Goal: Use online tool/utility: Utilize a website feature to perform a specific function

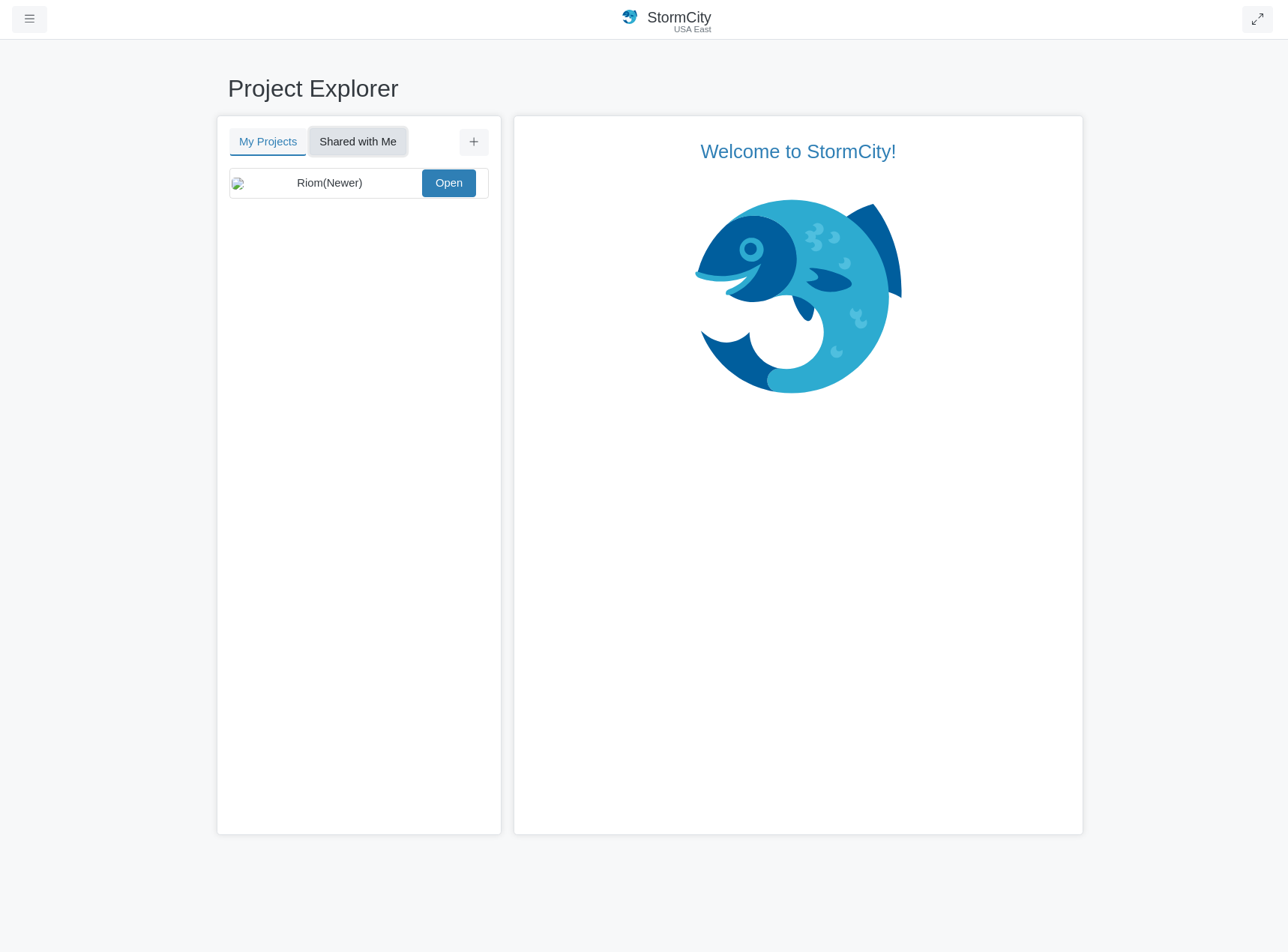
click at [367, 150] on button "Shared with Me" at bounding box center [358, 141] width 97 height 27
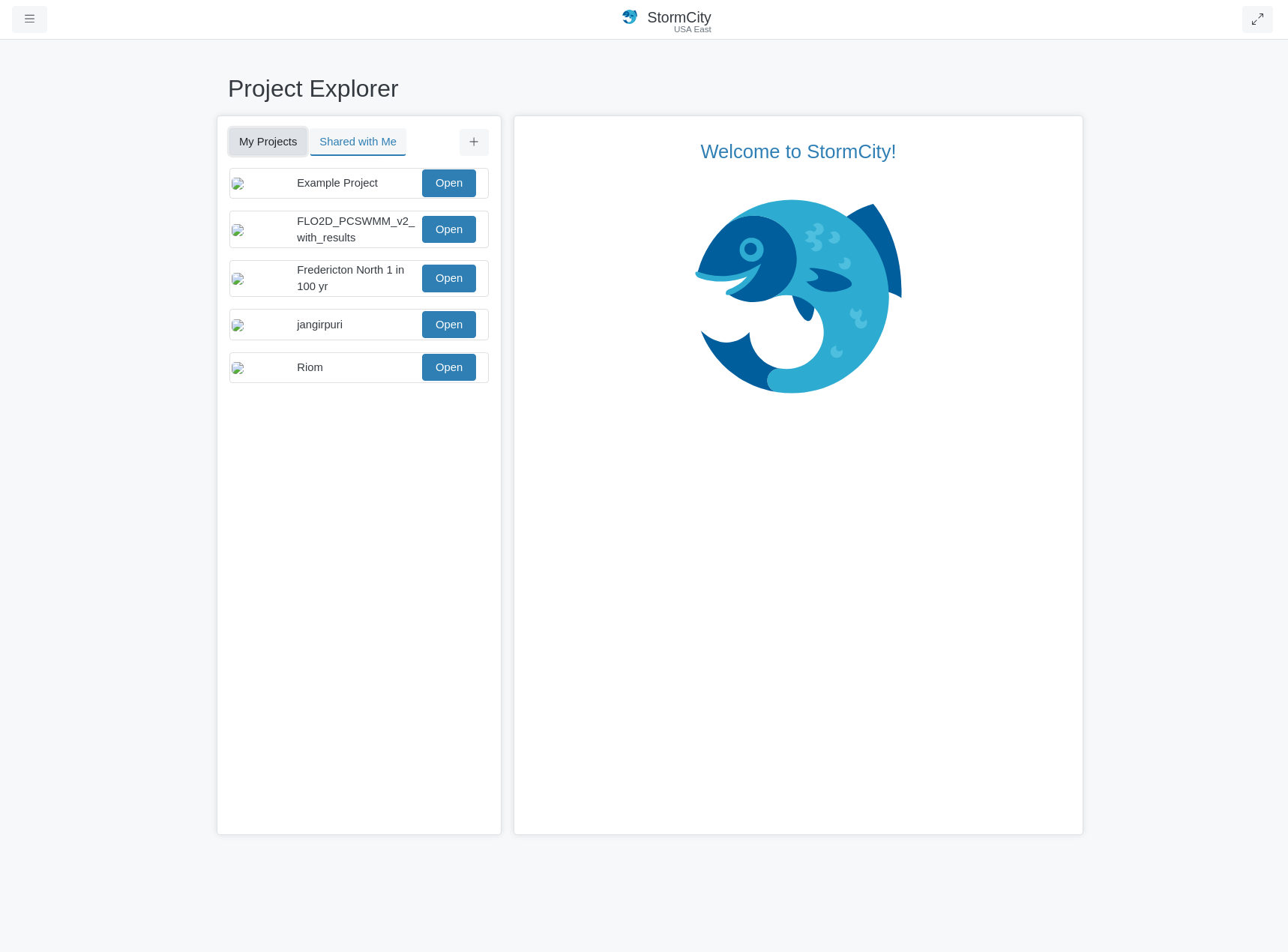
click at [286, 152] on button "My Projects" at bounding box center [268, 141] width 77 height 27
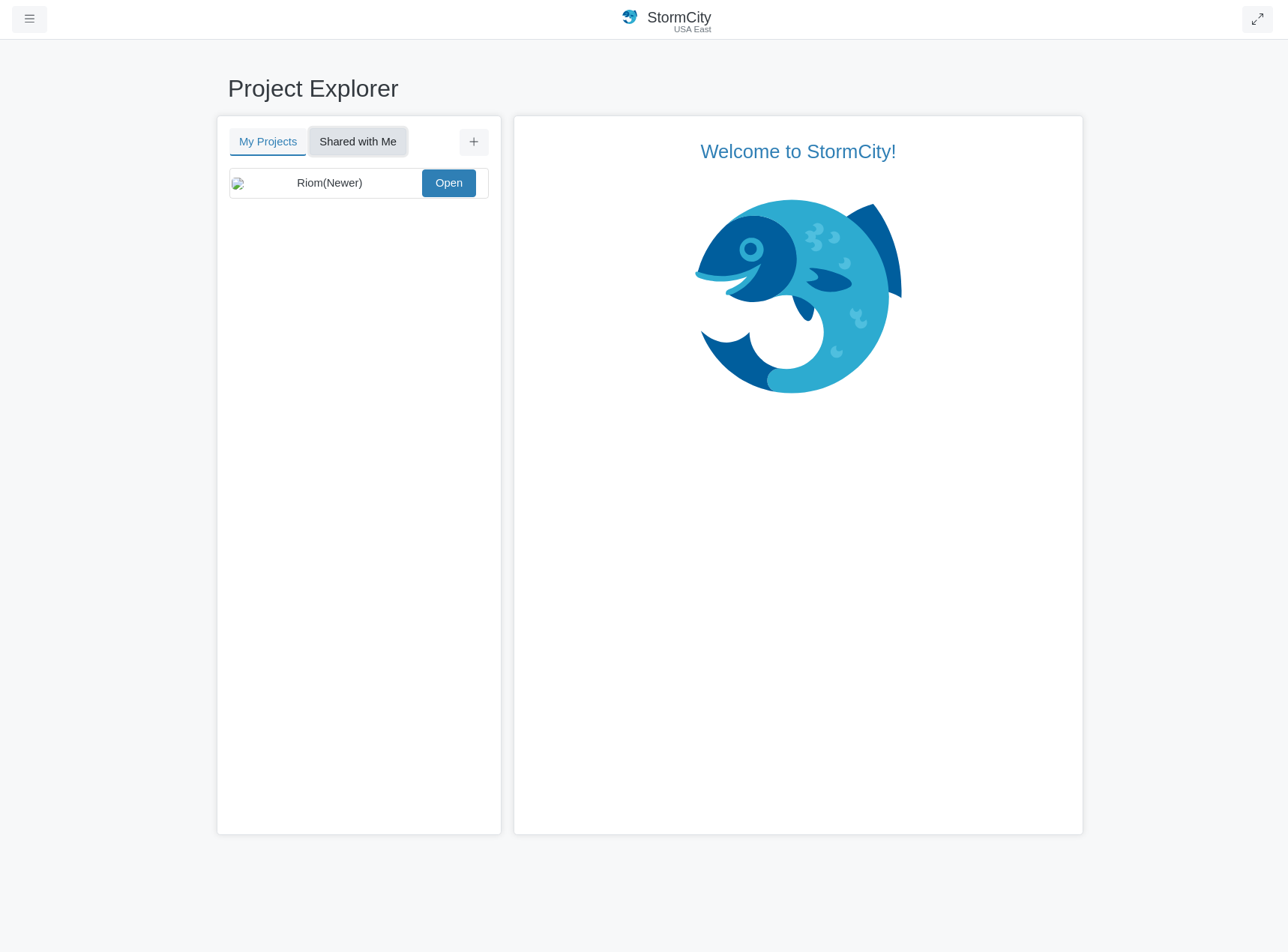
click at [344, 147] on button "Shared with Me" at bounding box center [358, 141] width 97 height 27
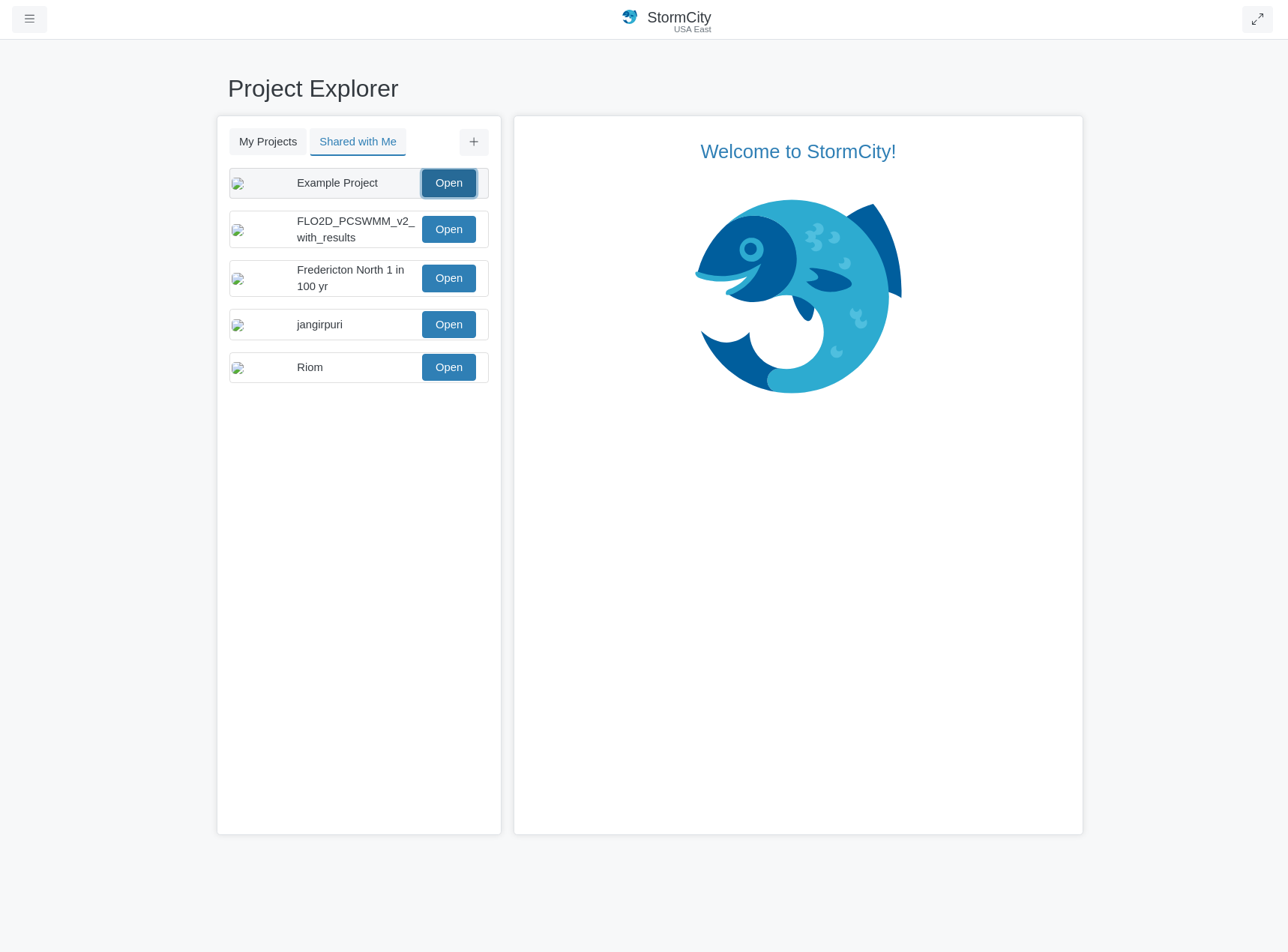
click at [439, 186] on link "Open" at bounding box center [449, 183] width 54 height 27
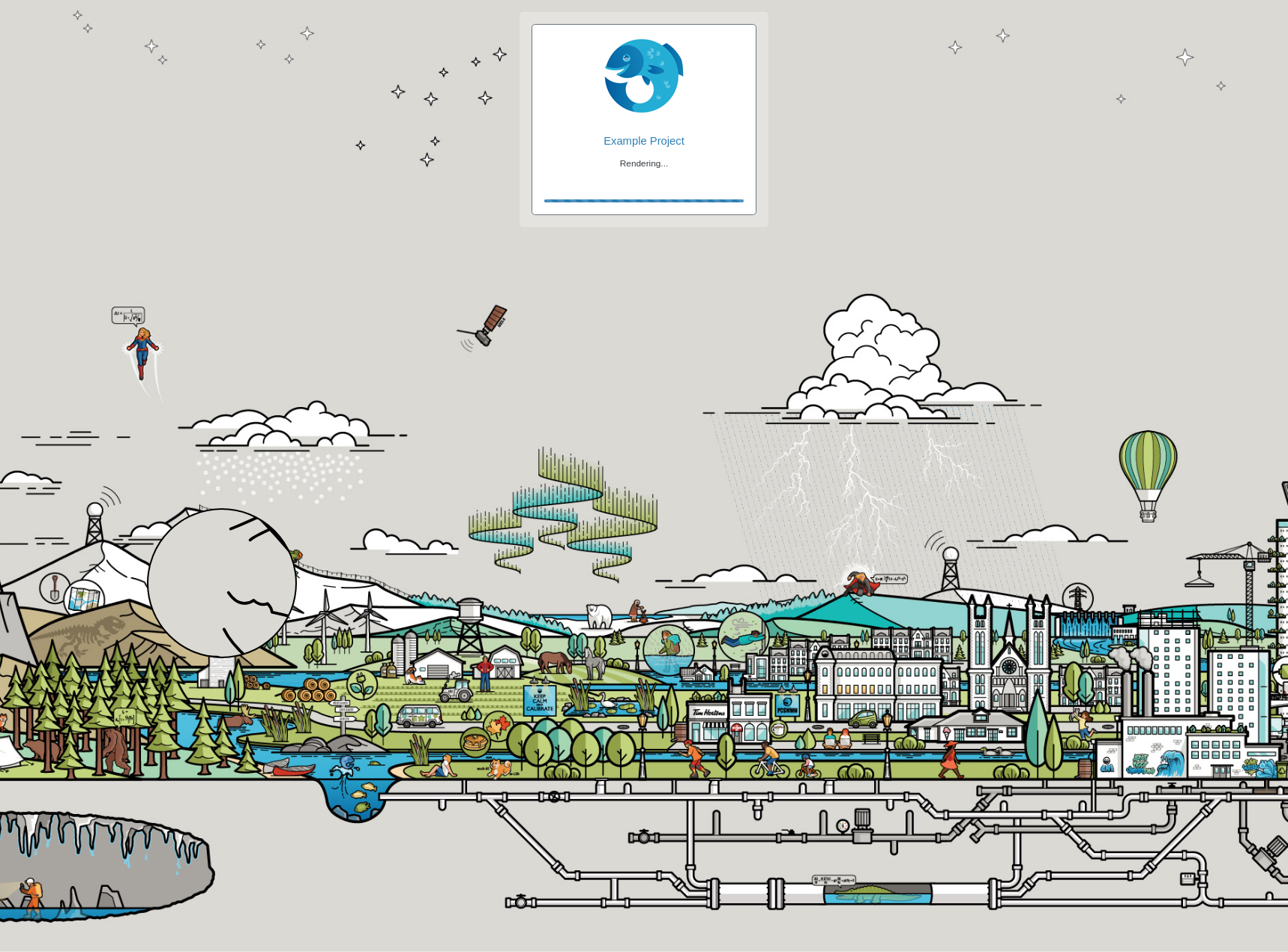
checkbox input "true"
checkbox input "false"
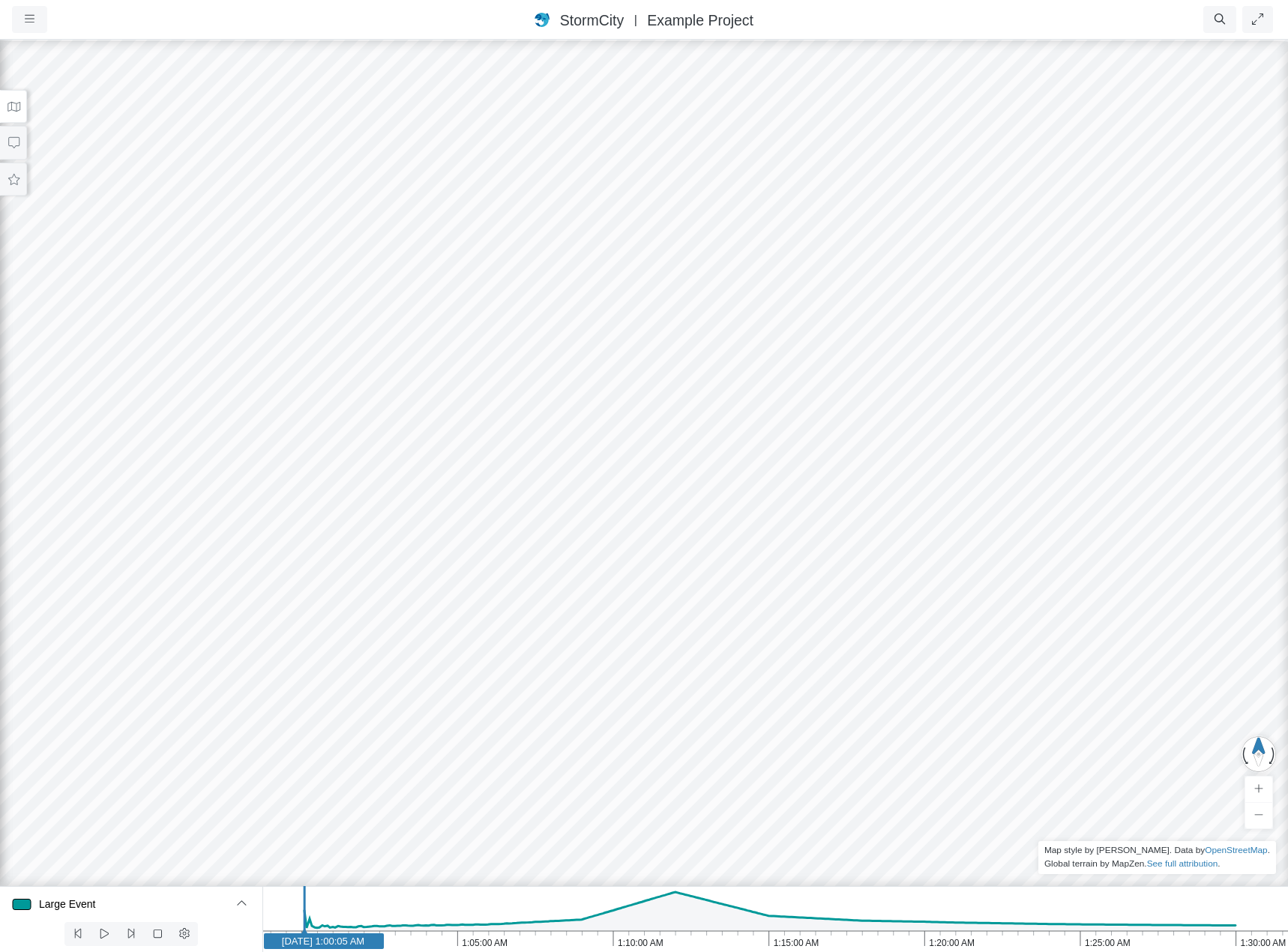
drag, startPoint x: 390, startPoint y: 601, endPoint x: 368, endPoint y: 623, distance: 31.1
click at [368, 623] on div at bounding box center [644, 495] width 1288 height 914
drag, startPoint x: 520, startPoint y: 562, endPoint x: 532, endPoint y: 346, distance: 216.3
drag, startPoint x: 589, startPoint y: 453, endPoint x: 972, endPoint y: 421, distance: 384.3
drag, startPoint x: 631, startPoint y: 466, endPoint x: 1061, endPoint y: 452, distance: 430.2
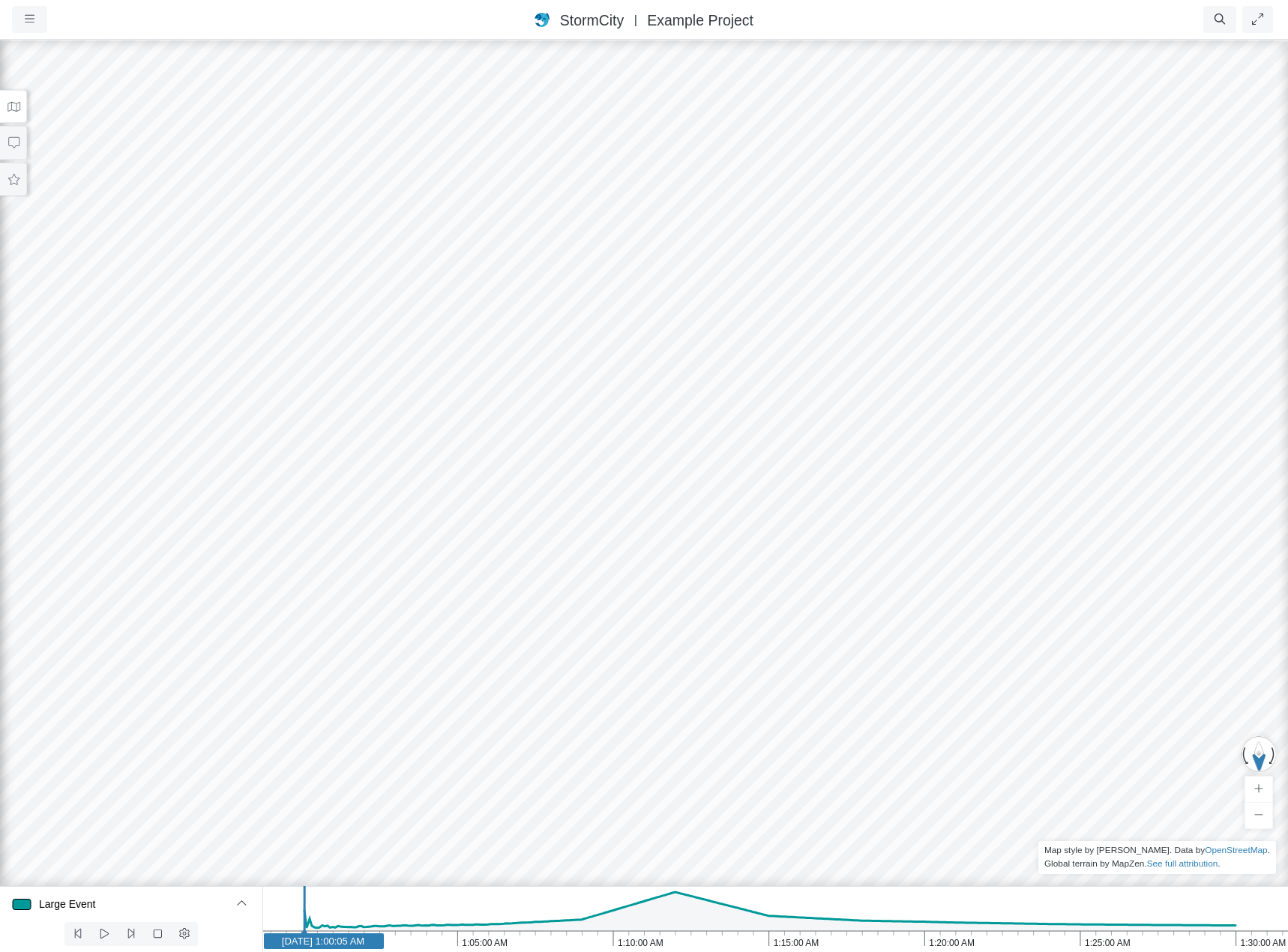
drag, startPoint x: 470, startPoint y: 520, endPoint x: 998, endPoint y: 496, distance: 528.5
drag, startPoint x: 712, startPoint y: 574, endPoint x: 1130, endPoint y: 548, distance: 418.8
drag, startPoint x: 630, startPoint y: 534, endPoint x: 981, endPoint y: 528, distance: 351.1
drag, startPoint x: 454, startPoint y: 537, endPoint x: 1042, endPoint y: 541, distance: 588.0
drag, startPoint x: 971, startPoint y: 557, endPoint x: 1093, endPoint y: 556, distance: 122.0
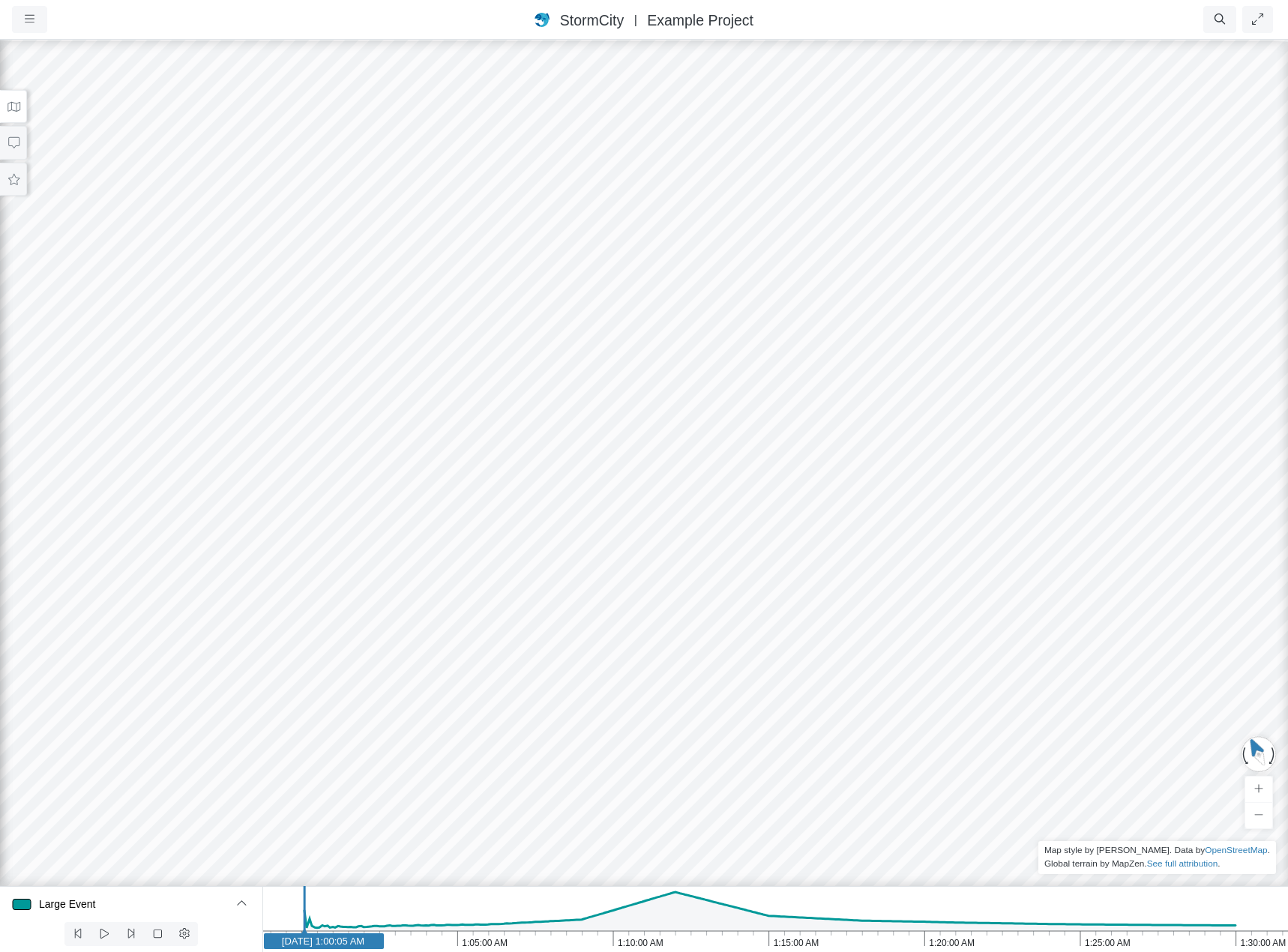
drag, startPoint x: 557, startPoint y: 548, endPoint x: 1025, endPoint y: 548, distance: 468.0
drag, startPoint x: 1085, startPoint y: 577, endPoint x: 760, endPoint y: 562, distance: 325.3
drag, startPoint x: 516, startPoint y: 581, endPoint x: 723, endPoint y: 580, distance: 207.0
drag, startPoint x: 1057, startPoint y: 588, endPoint x: 933, endPoint y: 575, distance: 124.7
drag, startPoint x: 521, startPoint y: 565, endPoint x: 1072, endPoint y: 573, distance: 551.1
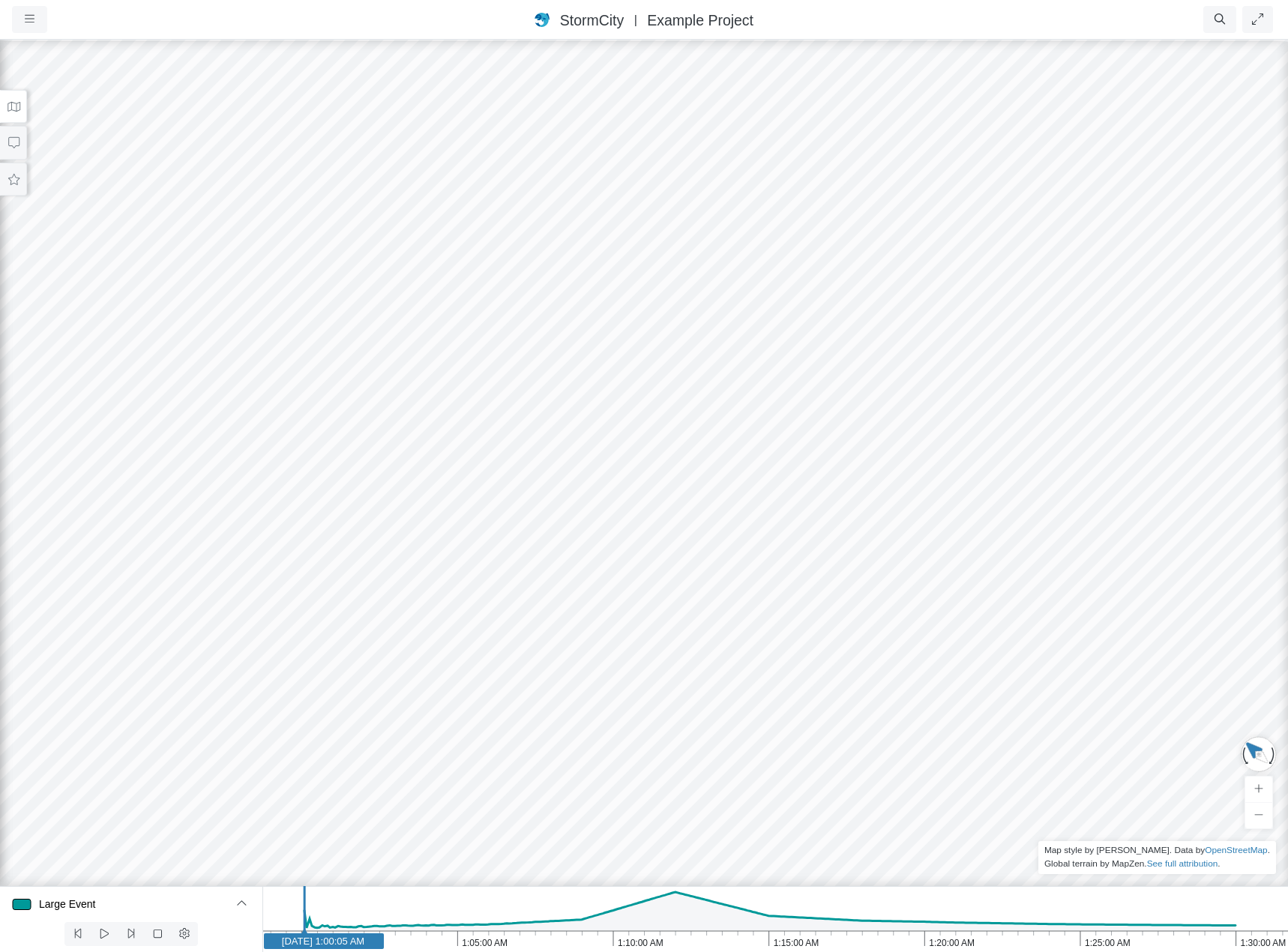
drag, startPoint x: 690, startPoint y: 543, endPoint x: 802, endPoint y: 473, distance: 132.1
click at [819, 446] on div at bounding box center [644, 495] width 1288 height 914
drag, startPoint x: 538, startPoint y: 480, endPoint x: 1169, endPoint y: 512, distance: 631.8
drag, startPoint x: 644, startPoint y: 527, endPoint x: 668, endPoint y: 362, distance: 166.7
click at [668, 362] on div at bounding box center [644, 495] width 1288 height 914
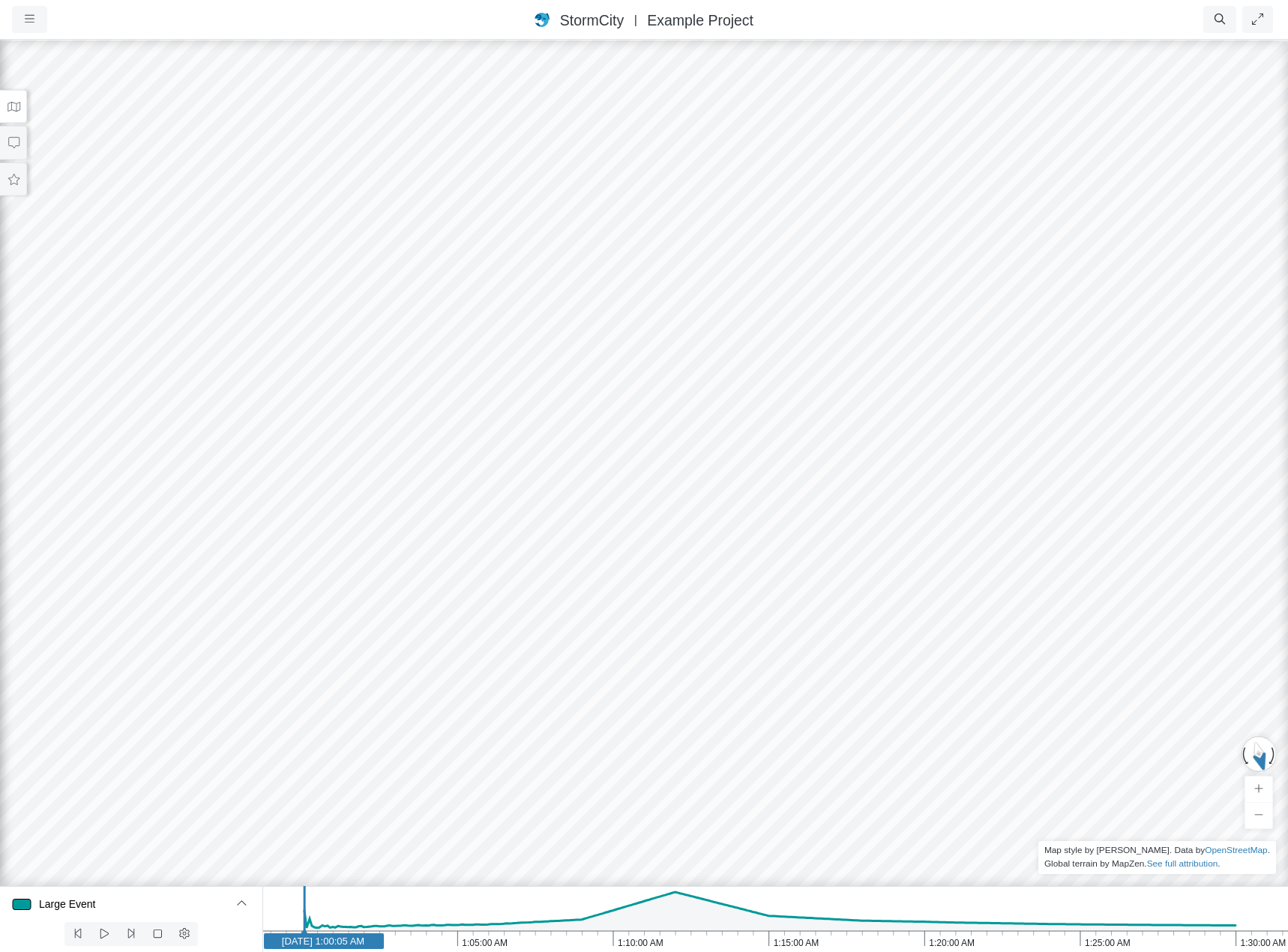
drag, startPoint x: 568, startPoint y: 647, endPoint x: 293, endPoint y: 573, distance: 284.8
drag, startPoint x: 622, startPoint y: 474, endPoint x: 404, endPoint y: 629, distance: 267.5
drag, startPoint x: 526, startPoint y: 591, endPoint x: 573, endPoint y: 532, distance: 75.4
click at [376, 527] on div at bounding box center [644, 495] width 1288 height 914
drag, startPoint x: 720, startPoint y: 521, endPoint x: 220, endPoint y: 431, distance: 508.0
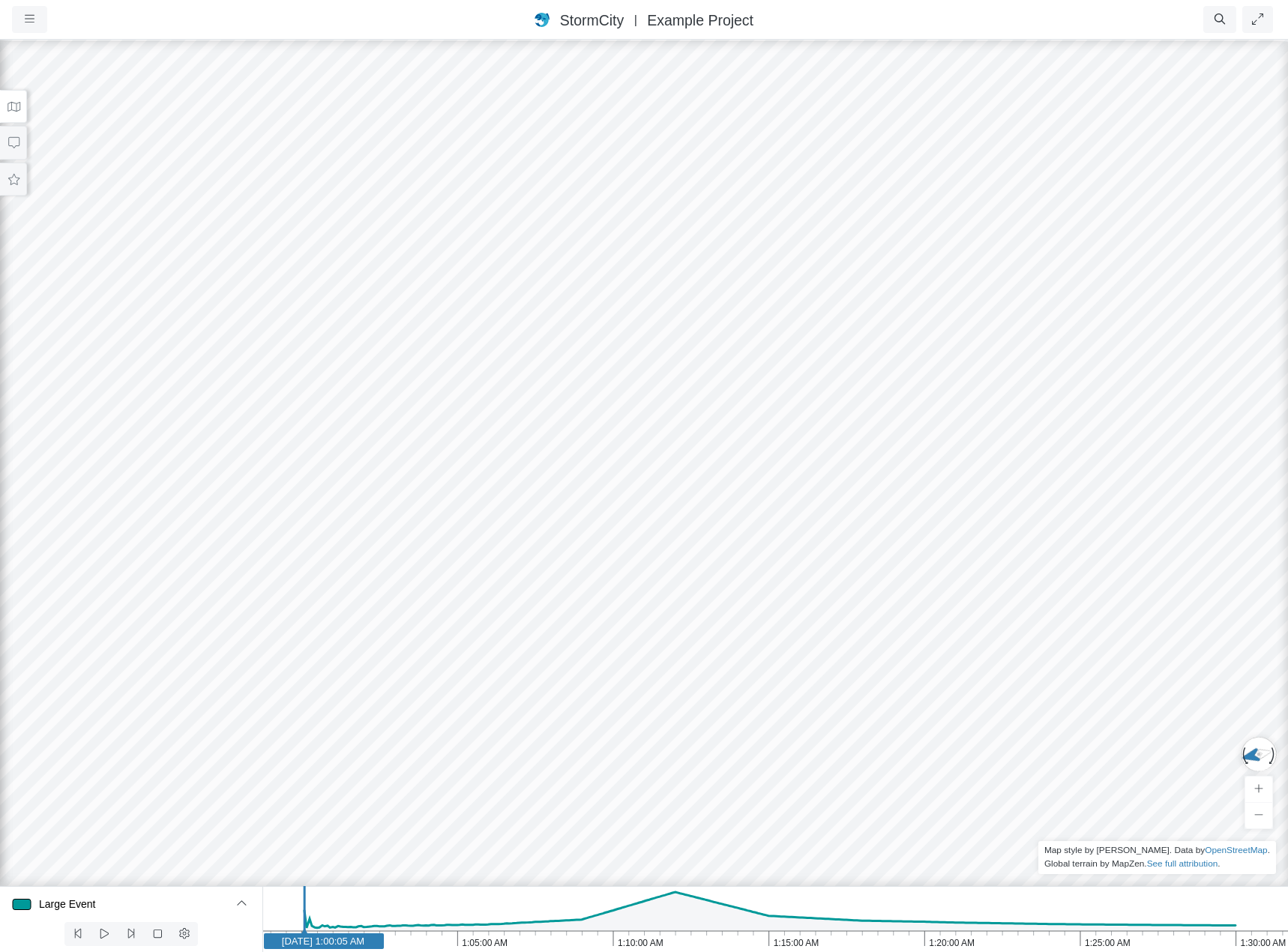
drag, startPoint x: 653, startPoint y: 510, endPoint x: 431, endPoint y: 474, distance: 224.9
click at [431, 474] on div at bounding box center [644, 495] width 1288 height 914
drag, startPoint x: 590, startPoint y: 499, endPoint x: 304, endPoint y: 511, distance: 286.3
drag, startPoint x: 691, startPoint y: 529, endPoint x: 447, endPoint y: 545, distance: 244.5
click at [447, 545] on div at bounding box center [644, 495] width 1288 height 914
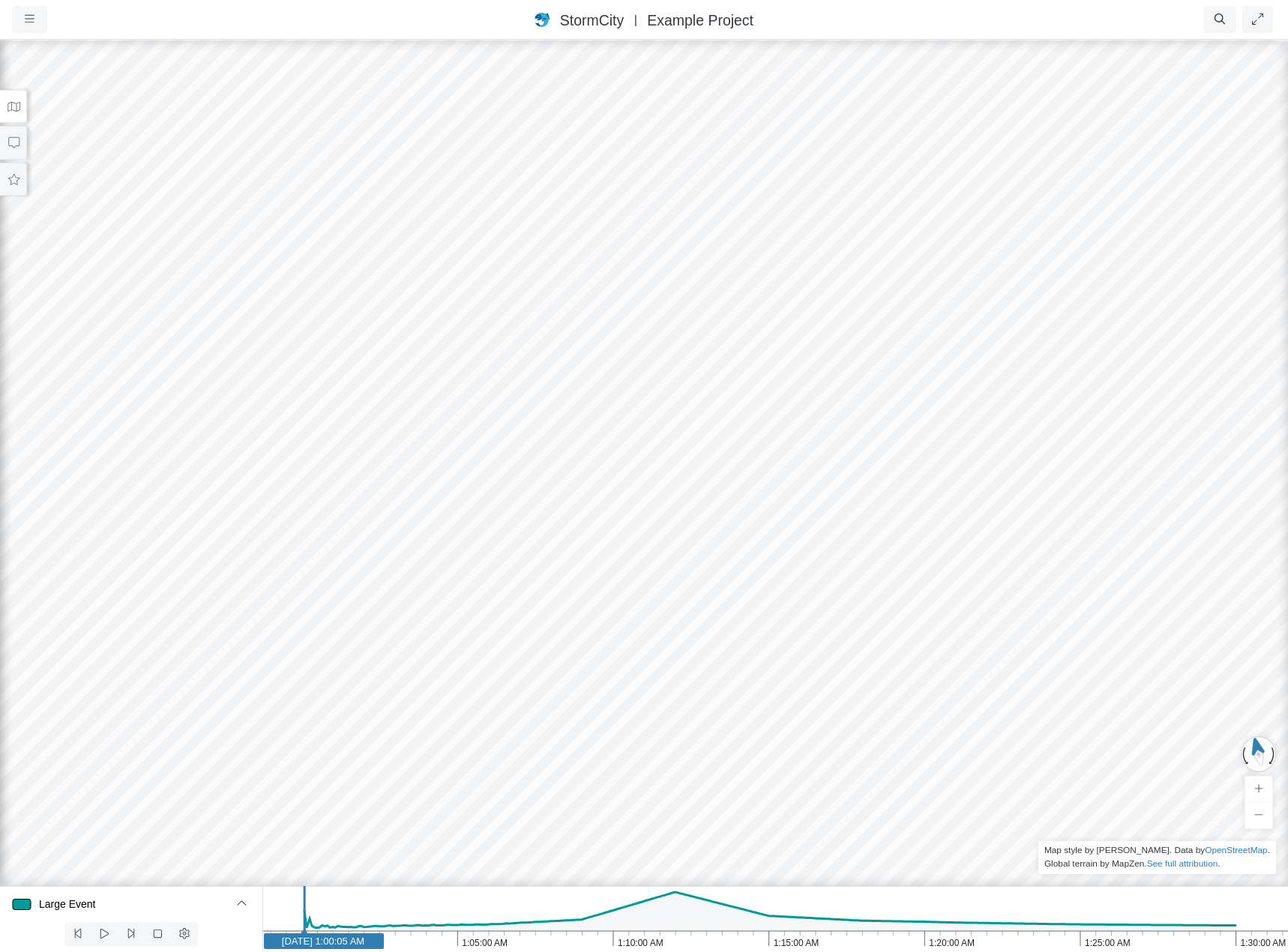
drag, startPoint x: 382, startPoint y: 561, endPoint x: 293, endPoint y: 582, distance: 91.4
drag, startPoint x: 603, startPoint y: 537, endPoint x: 400, endPoint y: 647, distance: 230.9
click at [400, 647] on div at bounding box center [644, 495] width 1288 height 914
drag, startPoint x: 421, startPoint y: 627, endPoint x: 352, endPoint y: 552, distance: 101.9
drag, startPoint x: 441, startPoint y: 564, endPoint x: 509, endPoint y: 553, distance: 68.9
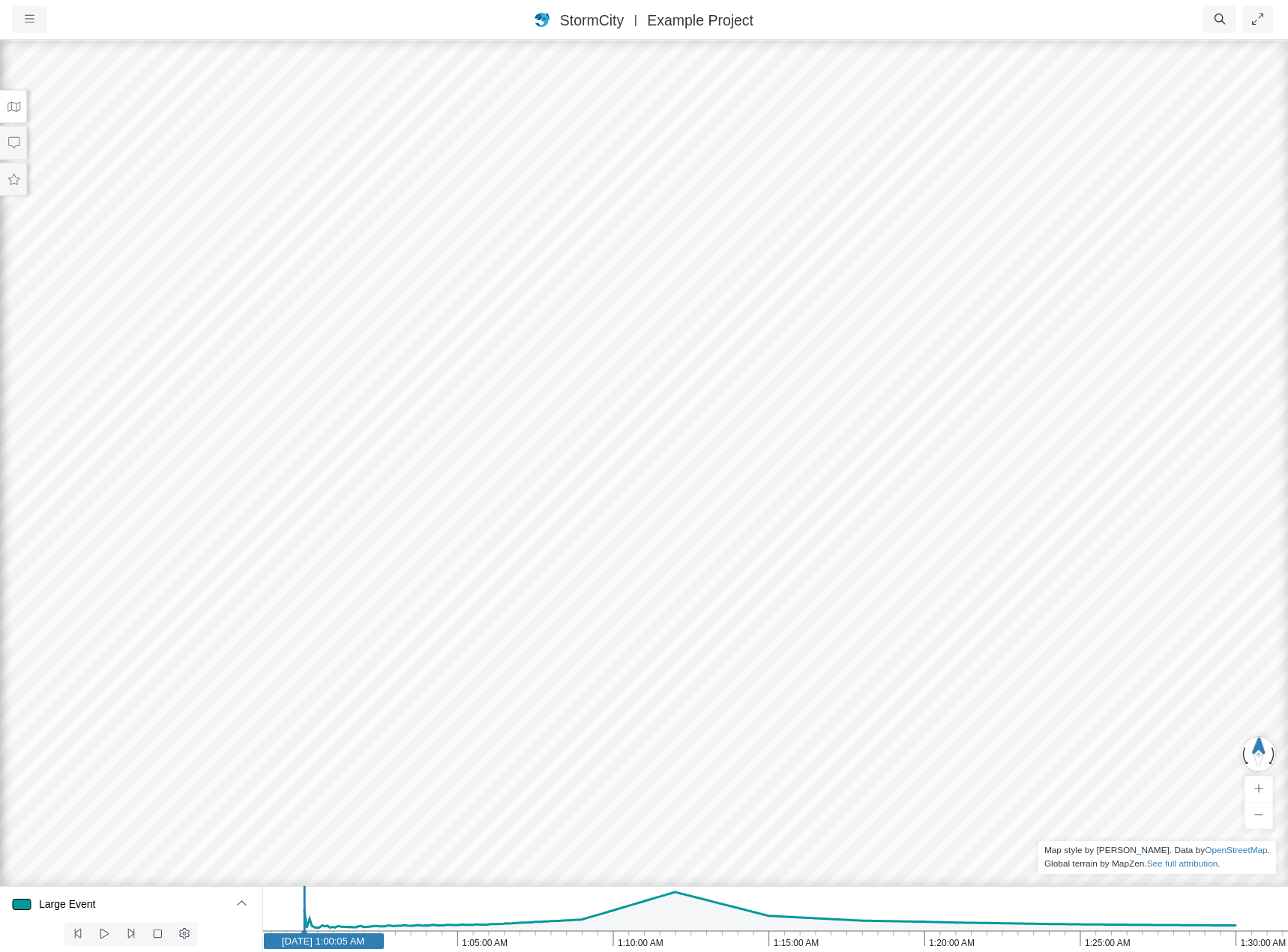
click at [509, 553] on div at bounding box center [644, 495] width 1288 height 914
drag, startPoint x: 510, startPoint y: 563, endPoint x: 540, endPoint y: 568, distance: 30.4
drag, startPoint x: 387, startPoint y: 557, endPoint x: 523, endPoint y: 565, distance: 136.2
drag, startPoint x: 442, startPoint y: 555, endPoint x: 765, endPoint y: 606, distance: 327.0
click at [765, 606] on div at bounding box center [644, 495] width 1288 height 914
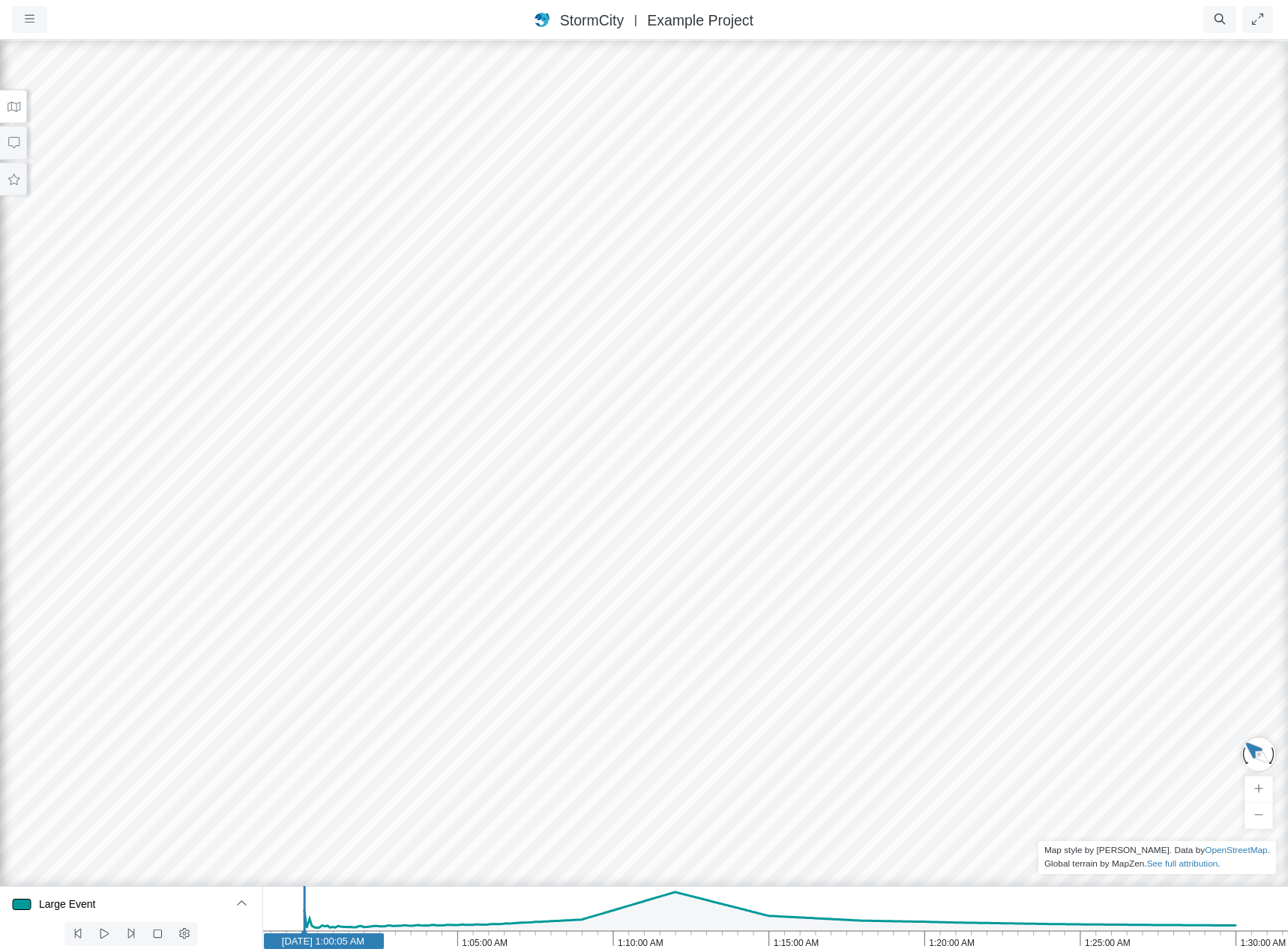
drag, startPoint x: 734, startPoint y: 555, endPoint x: 749, endPoint y: 555, distance: 15.0
drag, startPoint x: 818, startPoint y: 530, endPoint x: 834, endPoint y: 542, distance: 20.0
click at [866, 523] on div at bounding box center [644, 495] width 1288 height 914
drag, startPoint x: 608, startPoint y: 576, endPoint x: 736, endPoint y: 556, distance: 129.6
drag, startPoint x: 697, startPoint y: 541, endPoint x: 676, endPoint y: 569, distance: 35.0
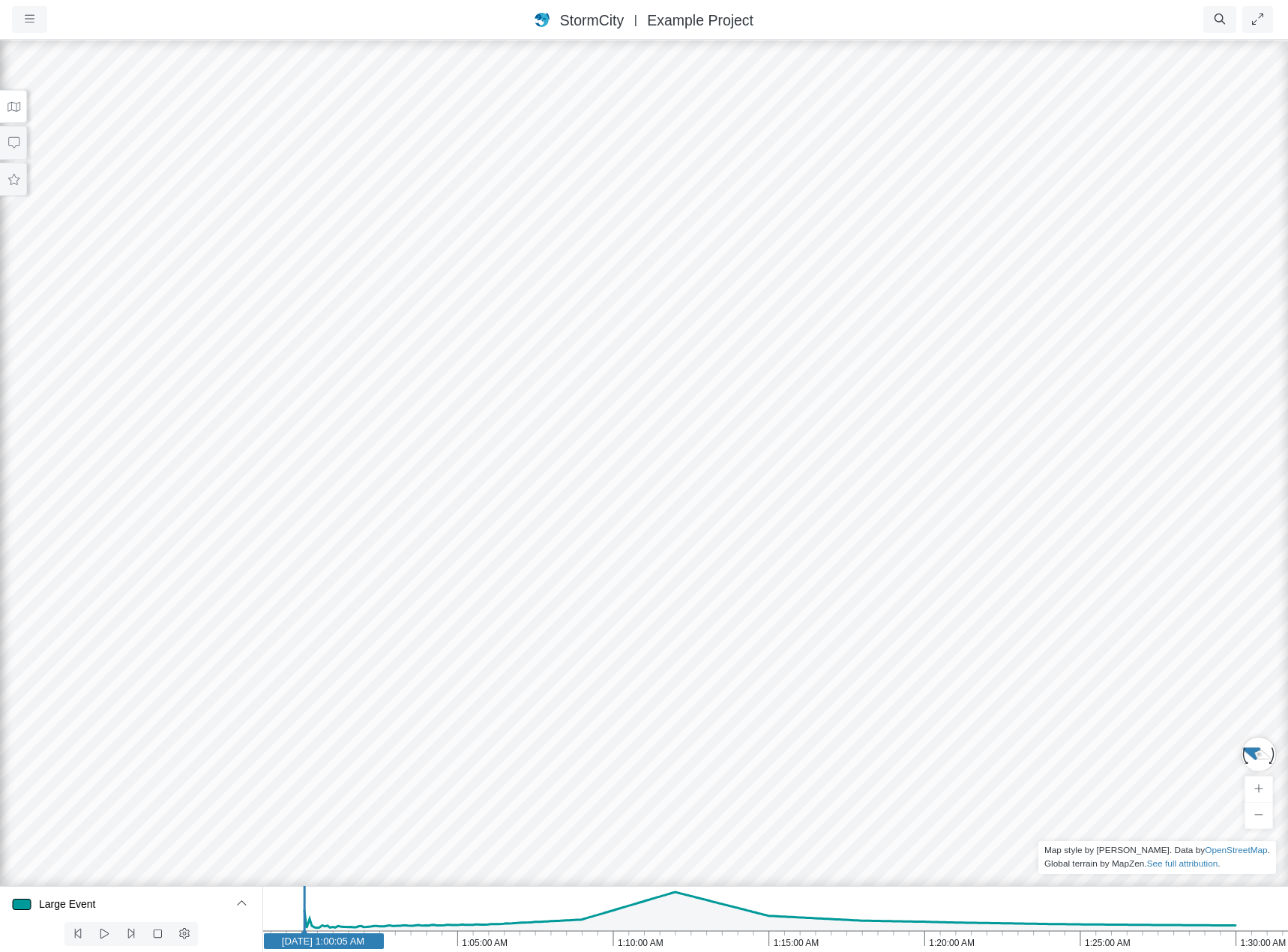
drag, startPoint x: 670, startPoint y: 548, endPoint x: 663, endPoint y: 511, distance: 37.7
click at [663, 511] on div at bounding box center [644, 495] width 1288 height 914
drag, startPoint x: 572, startPoint y: 517, endPoint x: 585, endPoint y: 519, distance: 13.2
drag, startPoint x: 762, startPoint y: 535, endPoint x: 490, endPoint y: 559, distance: 273.1
click at [490, 559] on div at bounding box center [644, 495] width 1288 height 914
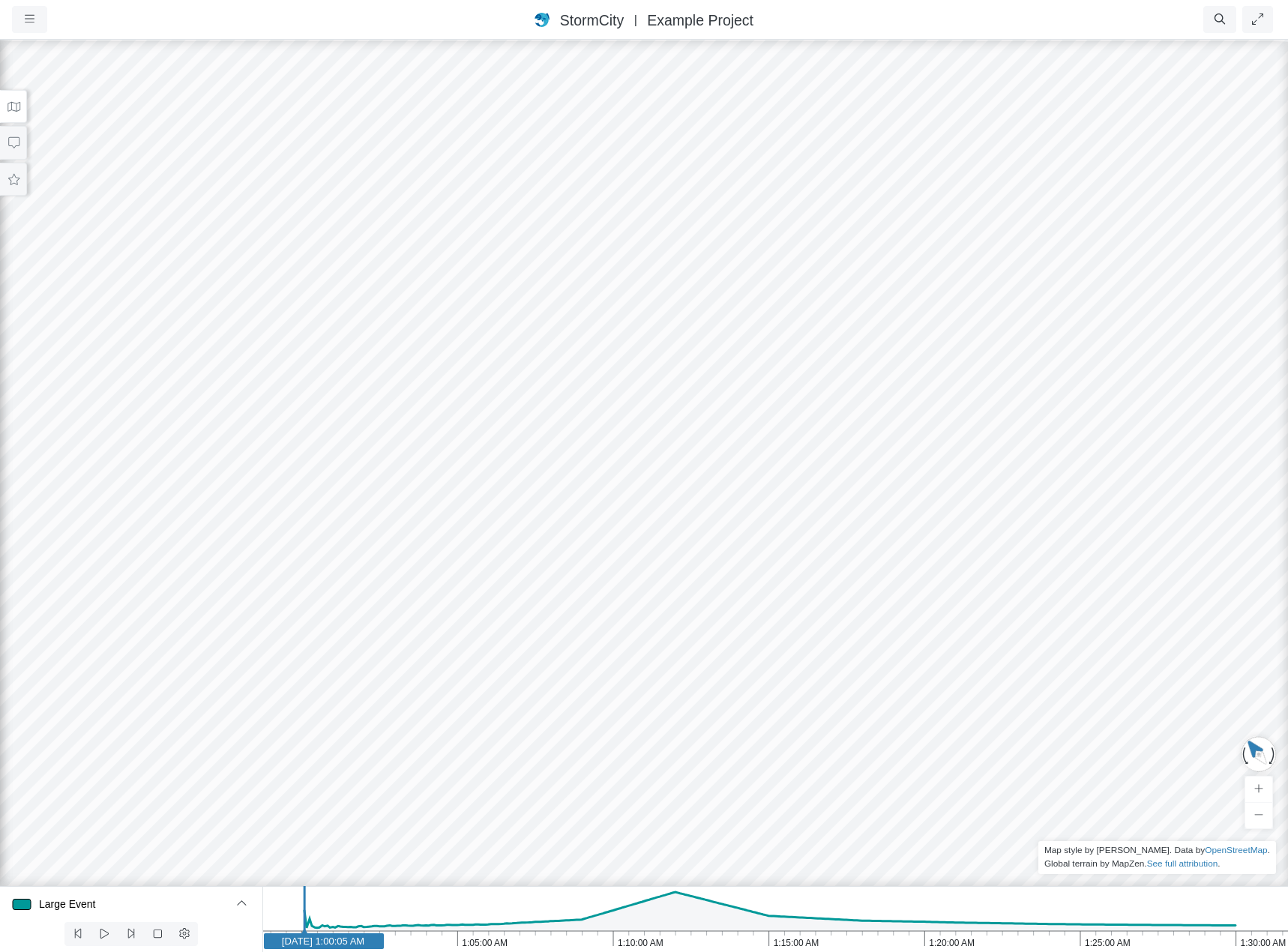
drag, startPoint x: 660, startPoint y: 554, endPoint x: 471, endPoint y: 566, distance: 189.4
drag, startPoint x: 603, startPoint y: 553, endPoint x: 472, endPoint y: 543, distance: 131.4
click at [472, 542] on div at bounding box center [644, 495] width 1288 height 914
drag, startPoint x: 704, startPoint y: 553, endPoint x: 523, endPoint y: 536, distance: 181.8
click at [527, 536] on div at bounding box center [644, 495] width 1288 height 914
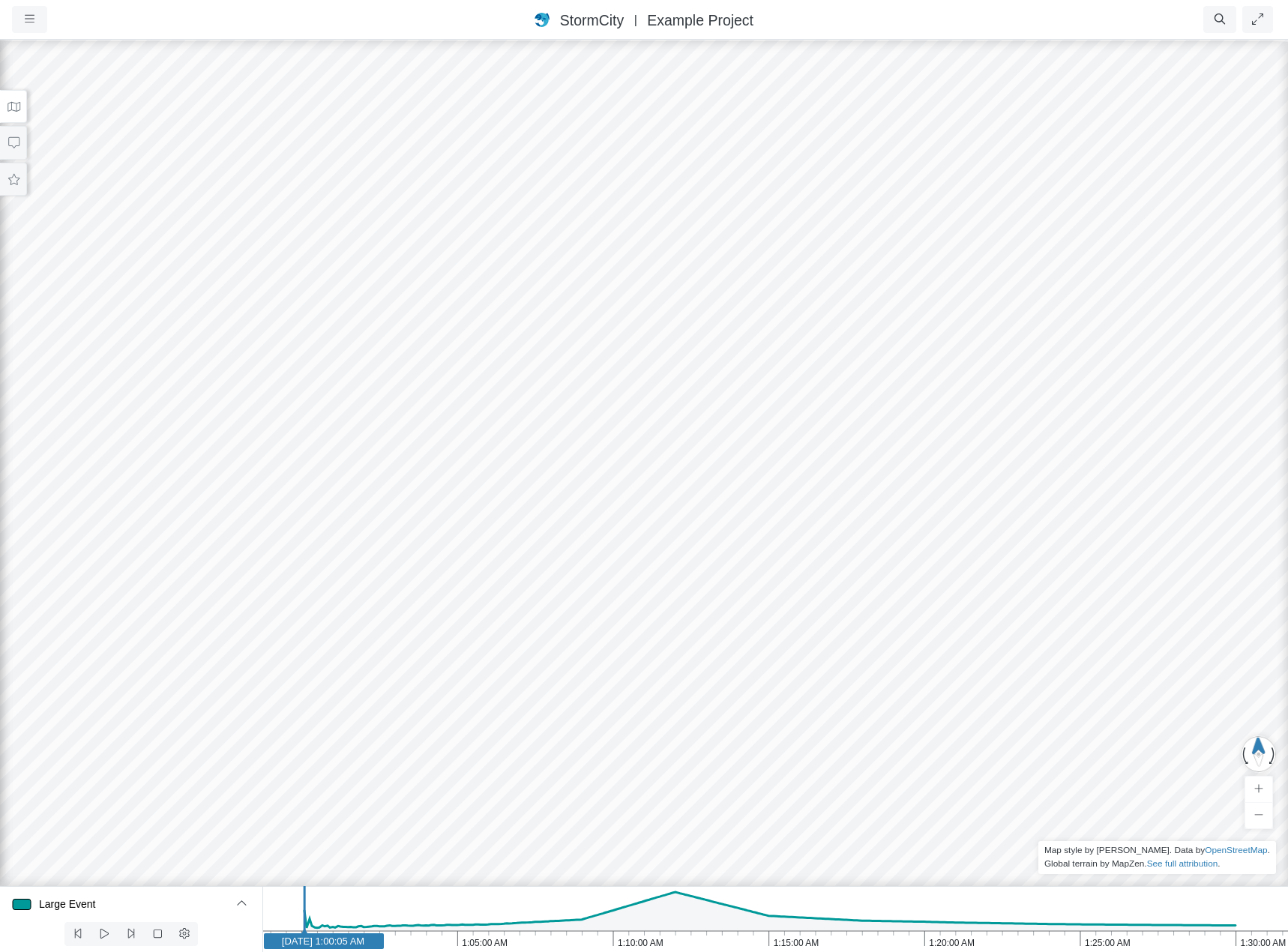
drag, startPoint x: 701, startPoint y: 538, endPoint x: 616, endPoint y: 542, distance: 85.1
click at [740, 375] on div at bounding box center [644, 495] width 1288 height 914
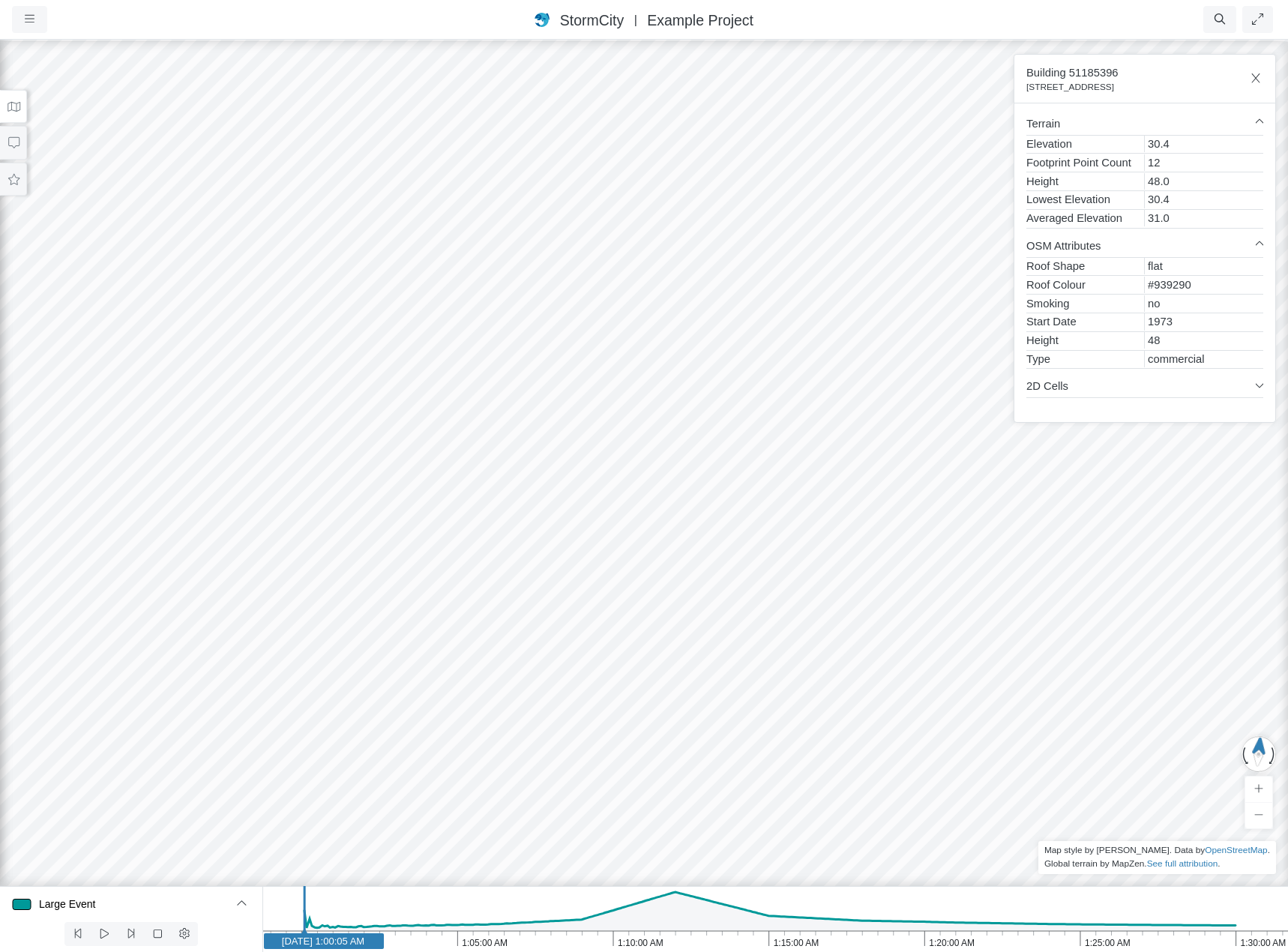
click at [775, 387] on div at bounding box center [644, 495] width 1288 height 914
click at [929, 141] on div at bounding box center [644, 495] width 1288 height 914
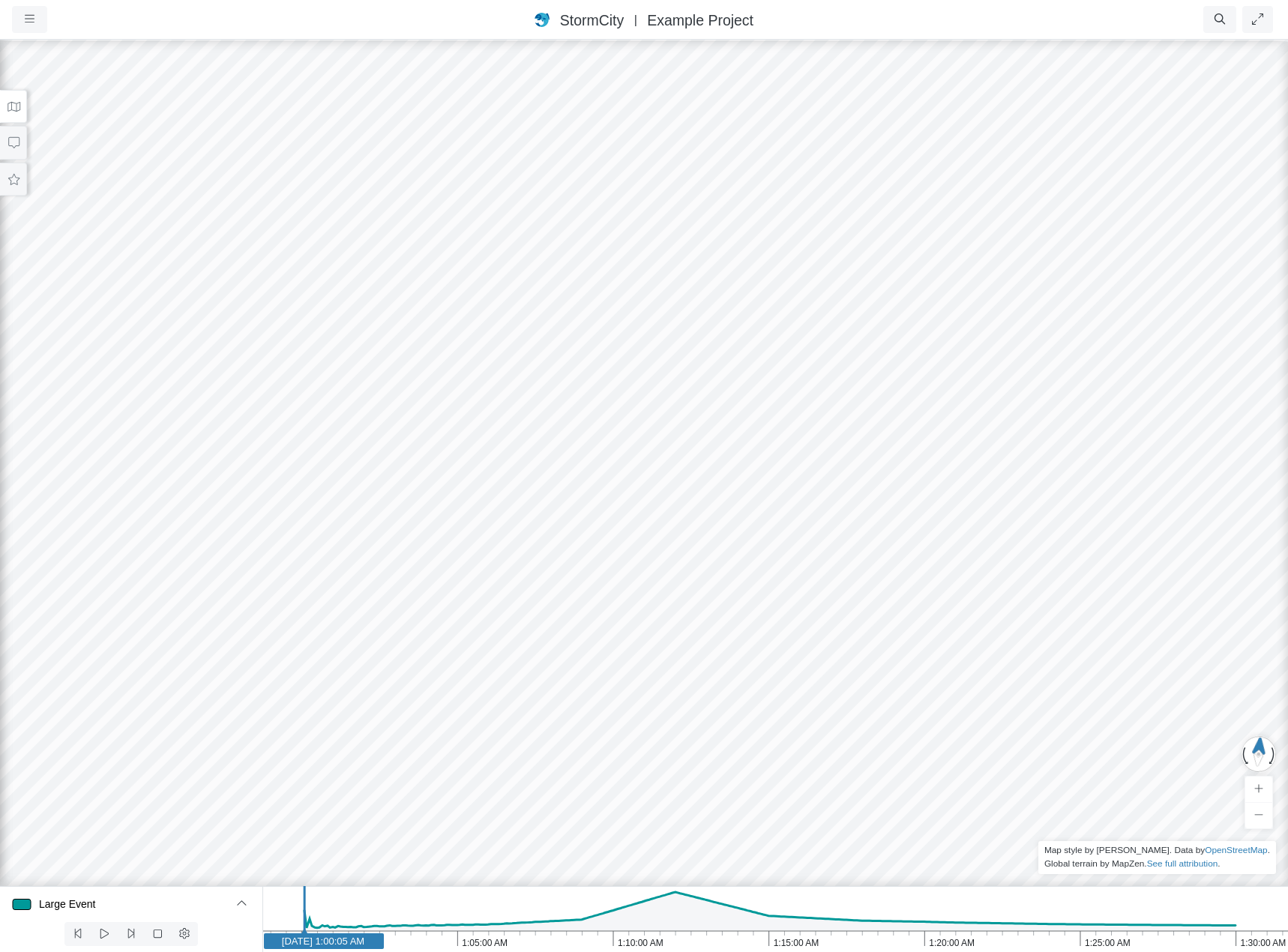
drag, startPoint x: 839, startPoint y: 431, endPoint x: 814, endPoint y: 355, distance: 80.0
